Goal: Task Accomplishment & Management: Manage account settings

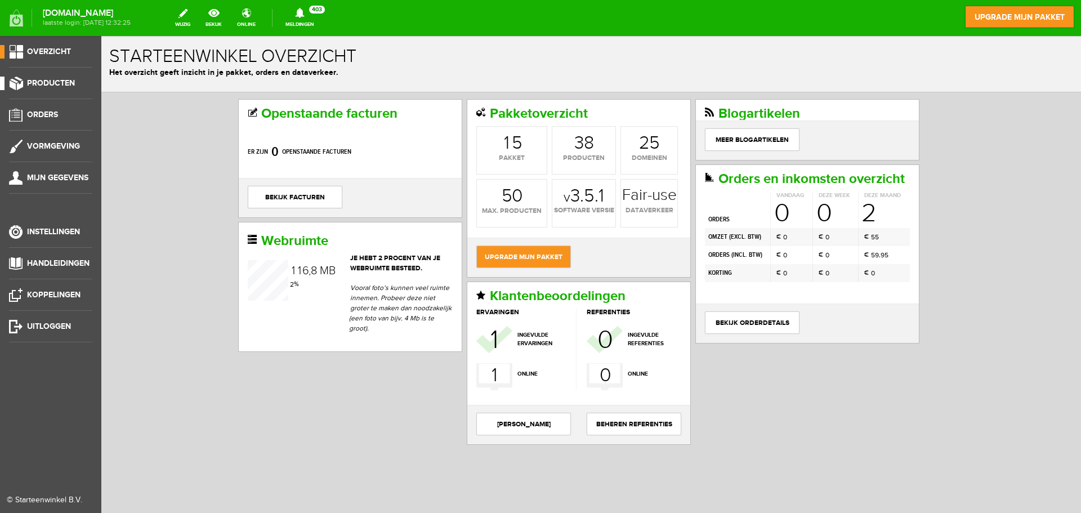
click at [59, 77] on link "Producten" at bounding box center [46, 84] width 92 height 14
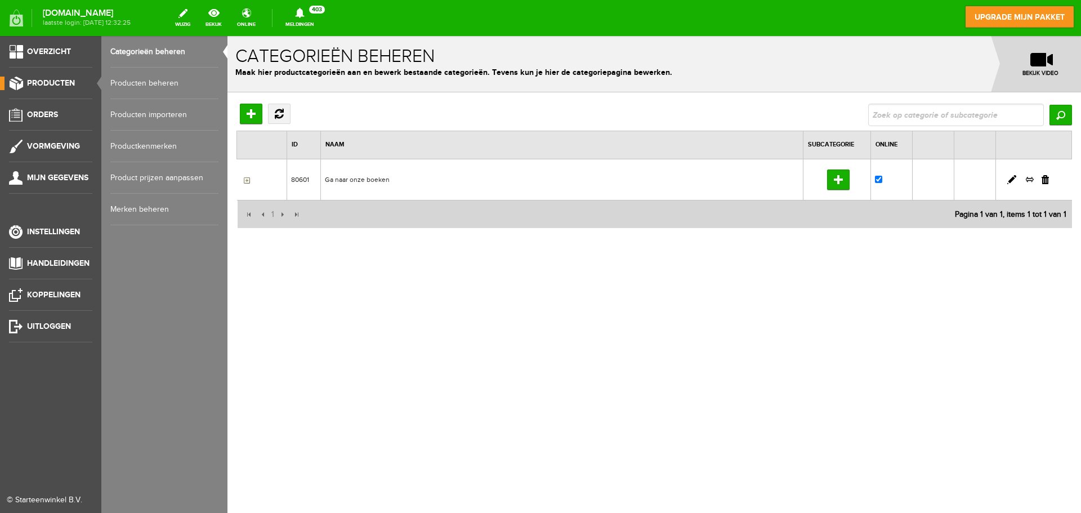
click at [160, 83] on link "Producten beheren" at bounding box center [164, 84] width 108 height 32
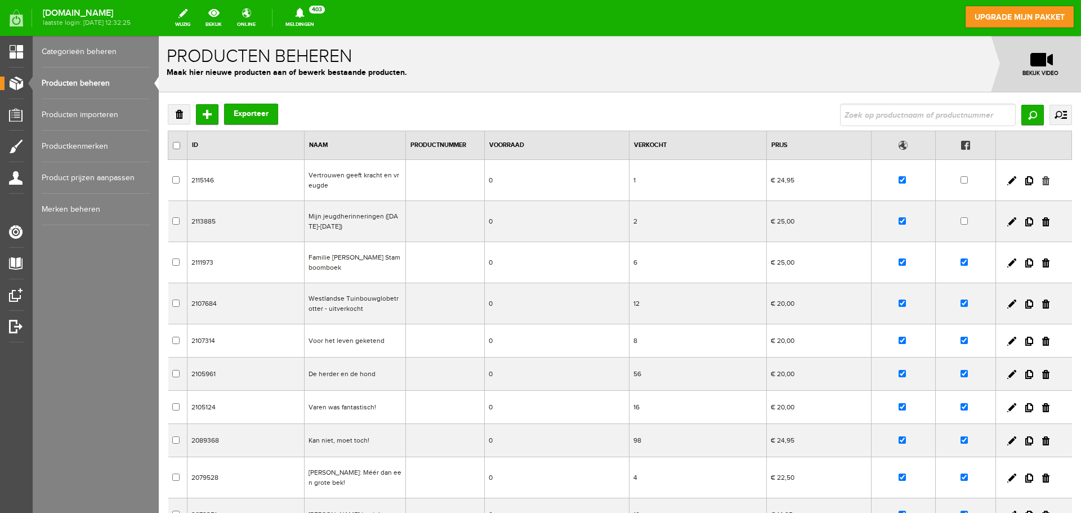
click at [1042, 181] on link at bounding box center [1045, 180] width 7 height 9
click at [1007, 181] on link at bounding box center [1011, 180] width 9 height 9
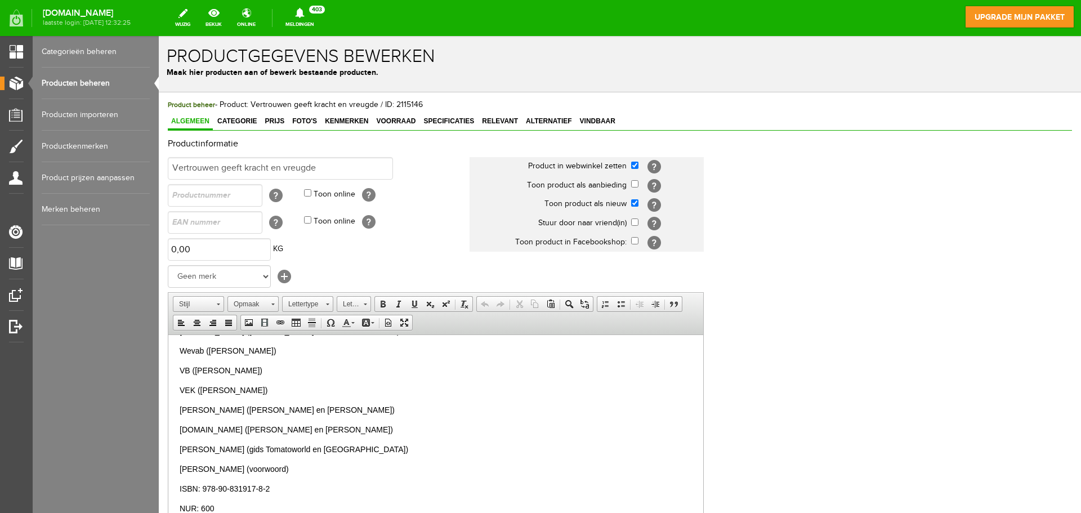
scroll to position [280, 0]
click at [314, 487] on p "NUR: 600" at bounding box center [436, 489] width 512 height 12
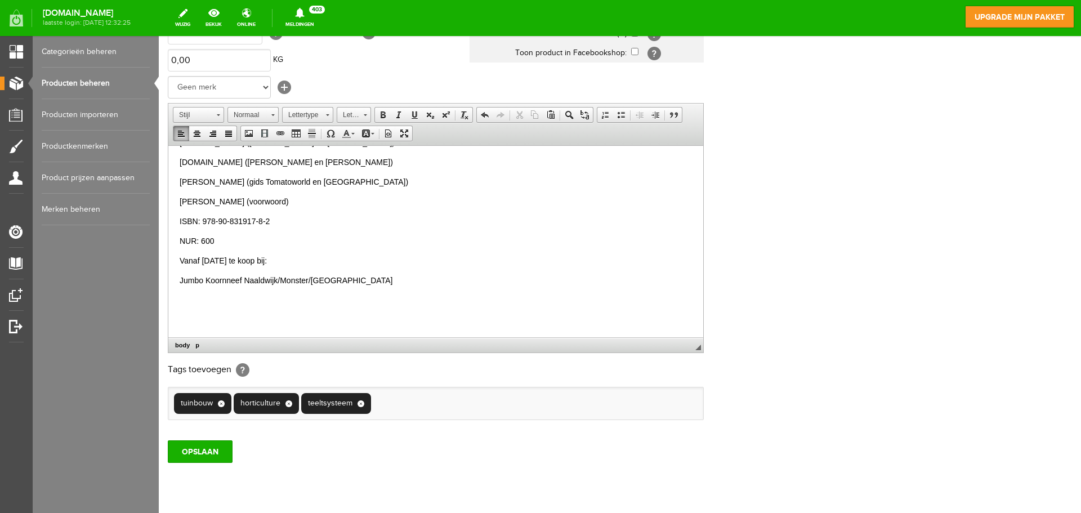
scroll to position [222, 0]
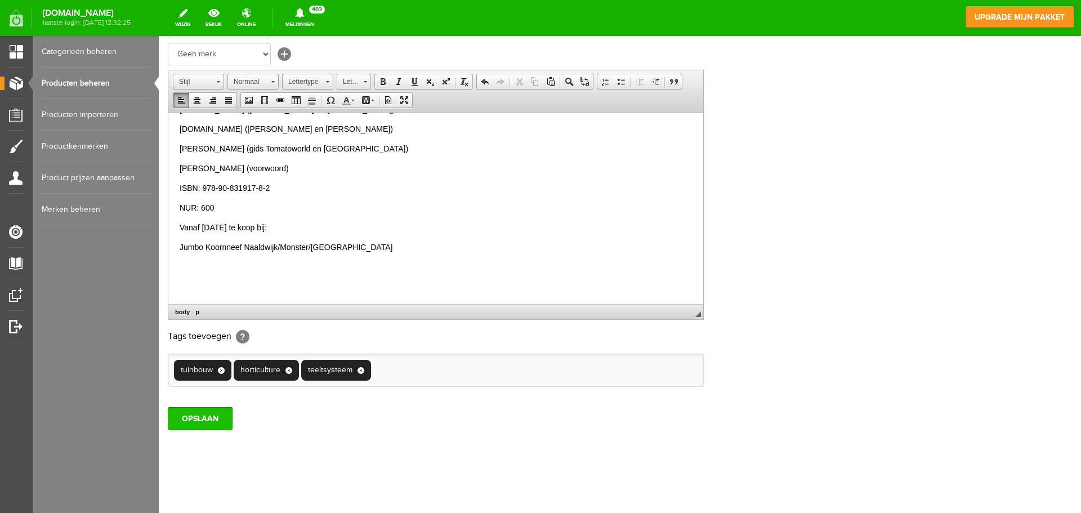
click at [201, 416] on input "OPSLAAN" at bounding box center [200, 418] width 65 height 23
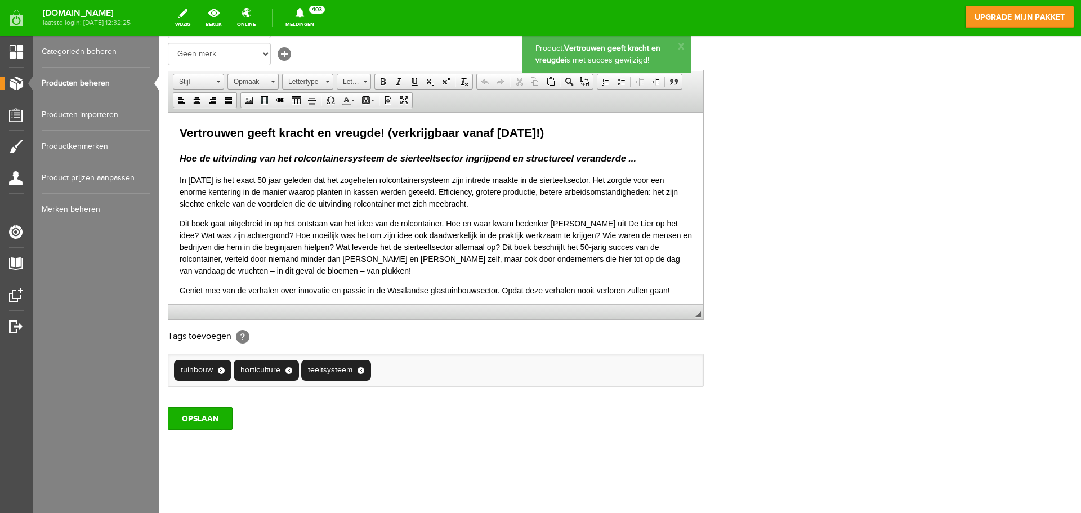
scroll to position [0, 0]
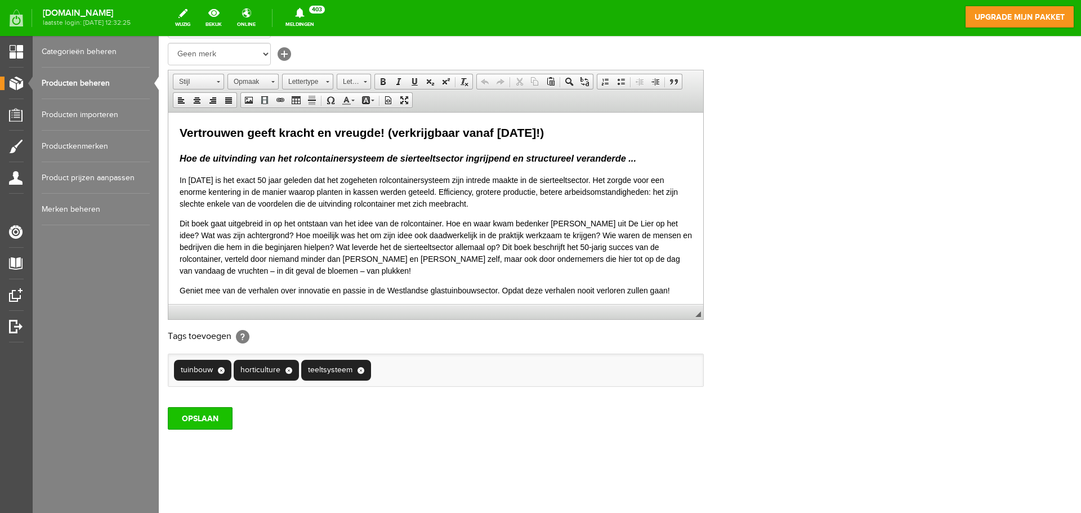
click at [221, 411] on input "OPSLAAN" at bounding box center [200, 418] width 65 height 23
click at [507, 138] on h2 "Vertrouwen geeft kracht en vreugde! (verkrijgbaar vanaf [DATE]!)" at bounding box center [436, 132] width 512 height 18
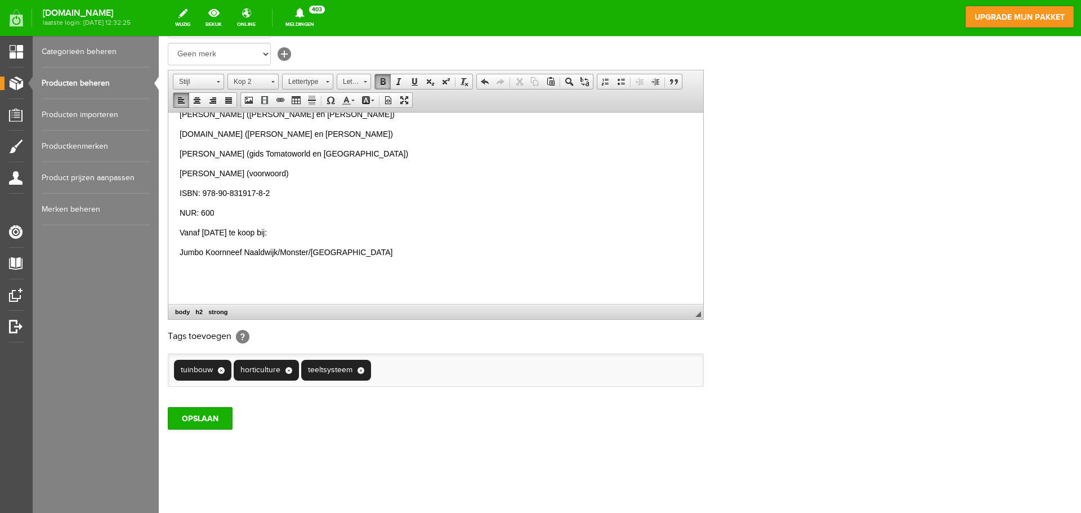
scroll to position [339, 0]
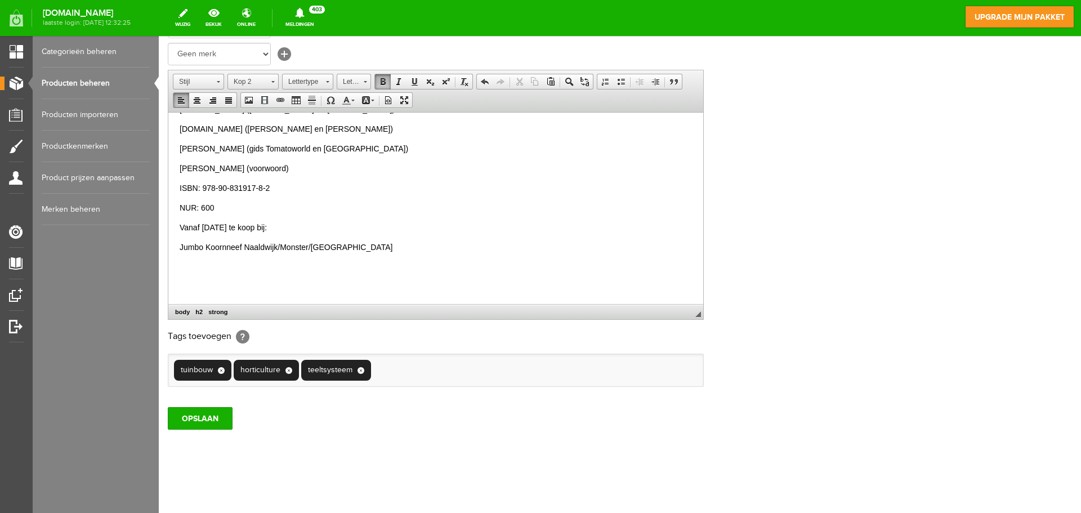
click at [311, 229] on p "Vanaf [DATE] te koop bij:" at bounding box center [436, 227] width 512 height 12
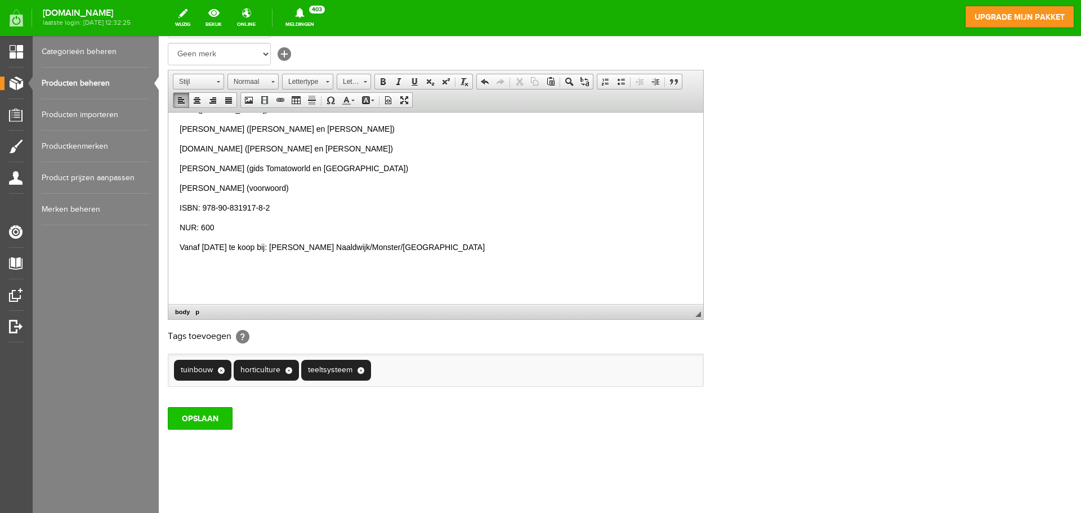
click at [215, 414] on input "OPSLAAN" at bounding box center [200, 418] width 65 height 23
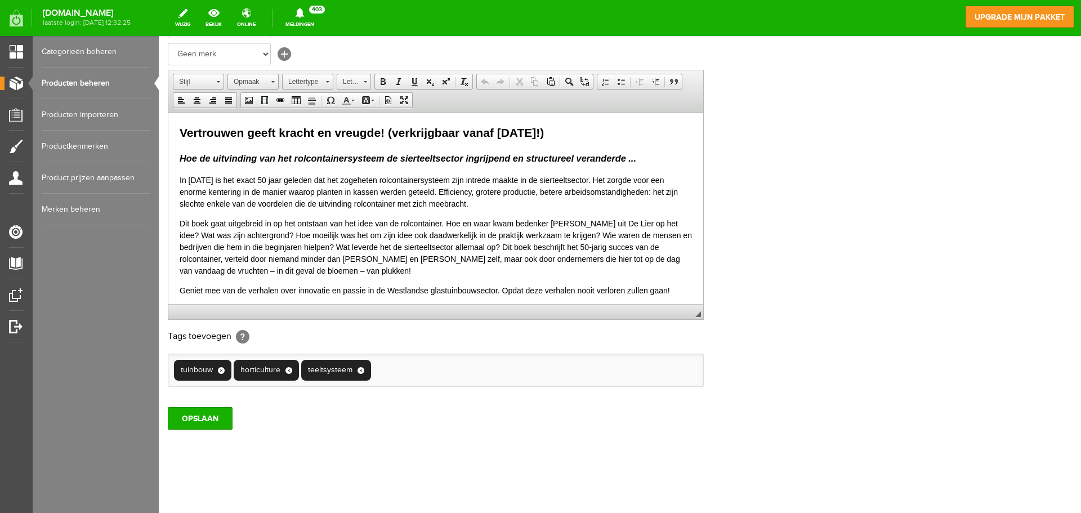
scroll to position [0, 0]
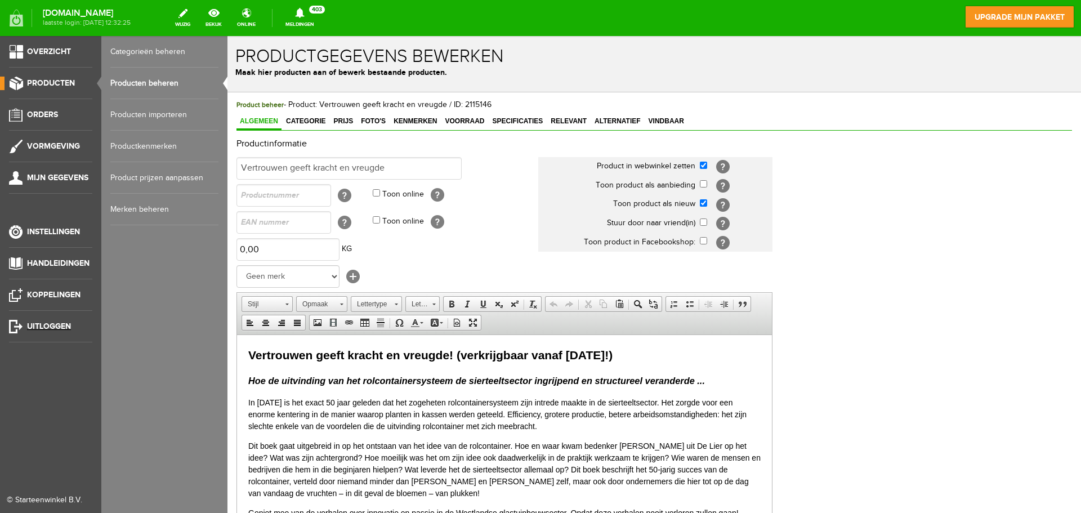
drag, startPoint x: 31, startPoint y: 325, endPoint x: 573, endPoint y: 38, distance: 613.7
click at [31, 325] on span "Uitloggen" at bounding box center [49, 326] width 44 height 10
